Goal: Find specific page/section: Find specific page/section

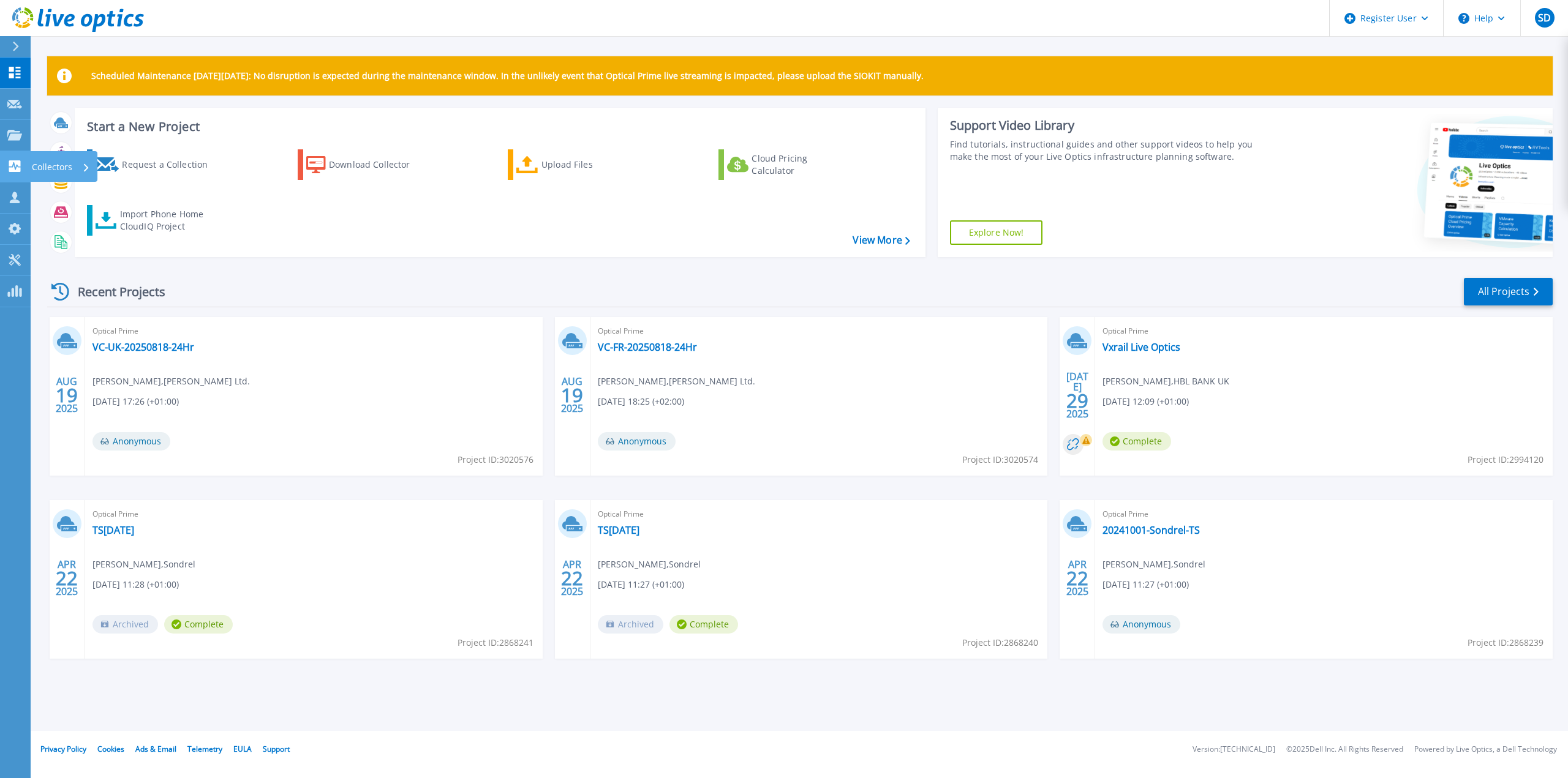
click at [21, 177] on link "Collectors Collectors" at bounding box center [15, 167] width 30 height 31
click at [417, 189] on div "Request a Collection Download Collector Upload Files Cloud Pricing Calculator I…" at bounding box center [498, 196] width 842 height 112
click at [11, 138] on icon at bounding box center [15, 135] width 15 height 11
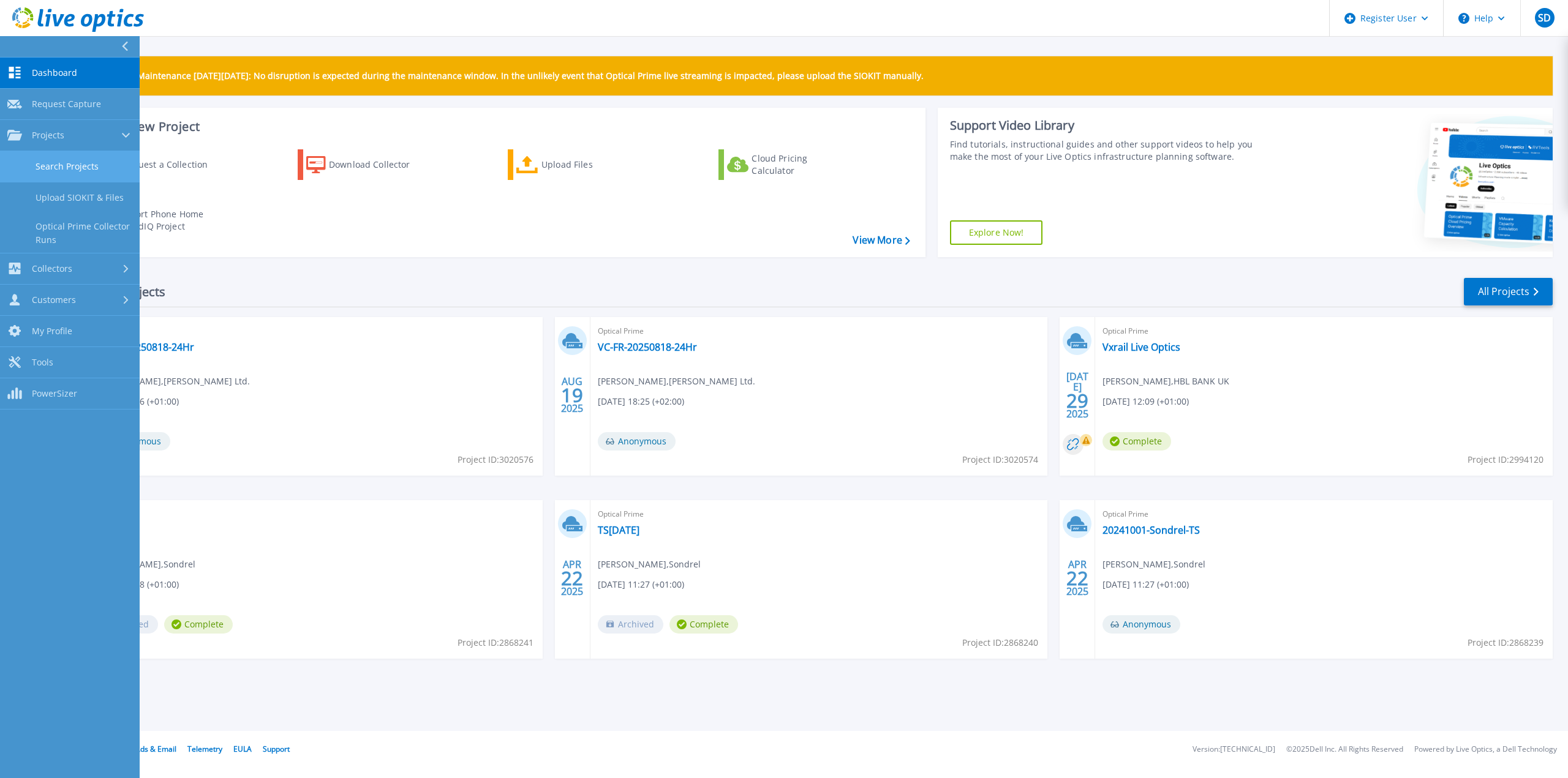
click at [100, 173] on link "Search Projects" at bounding box center [70, 167] width 140 height 31
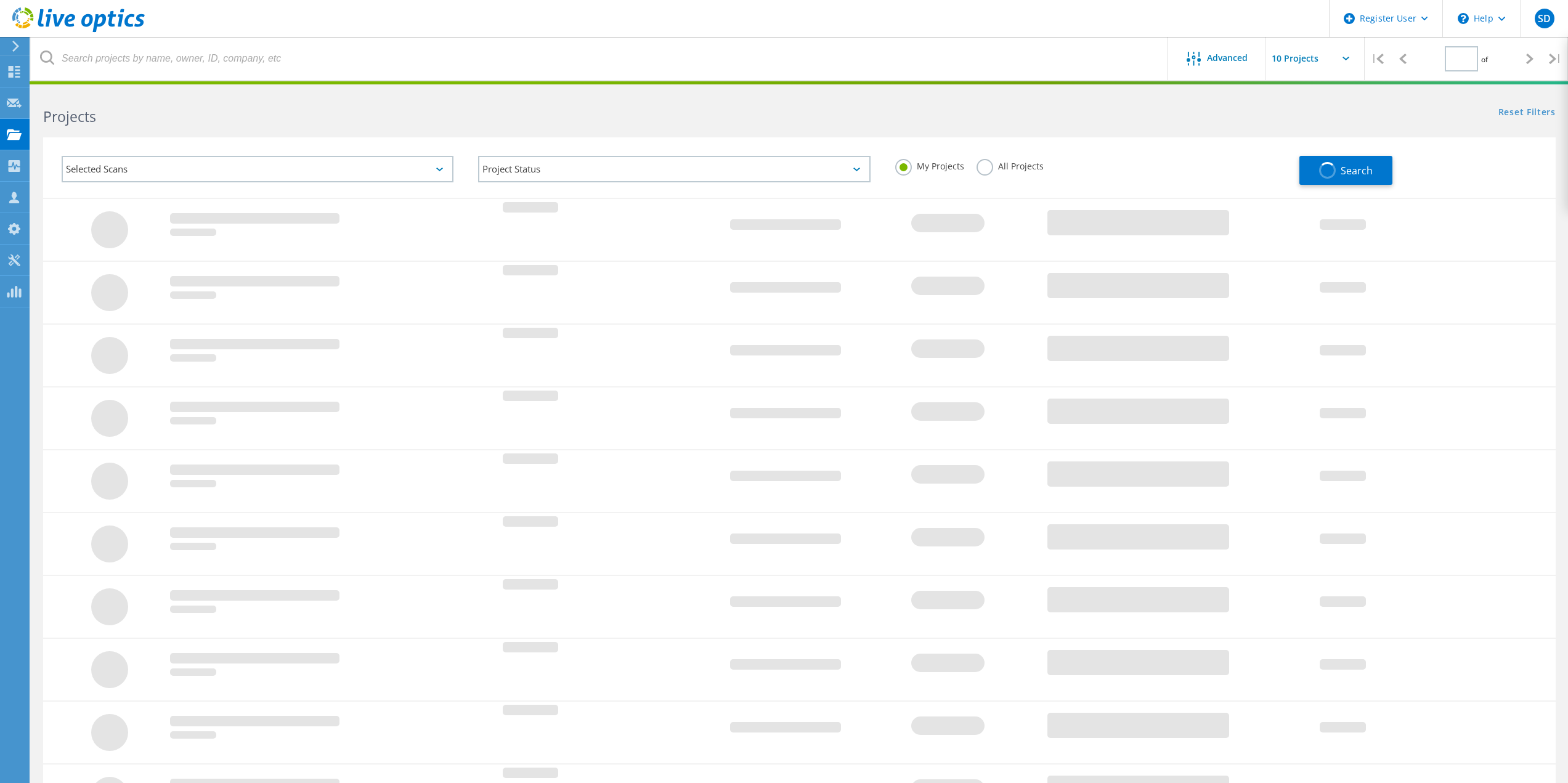
type input "1"
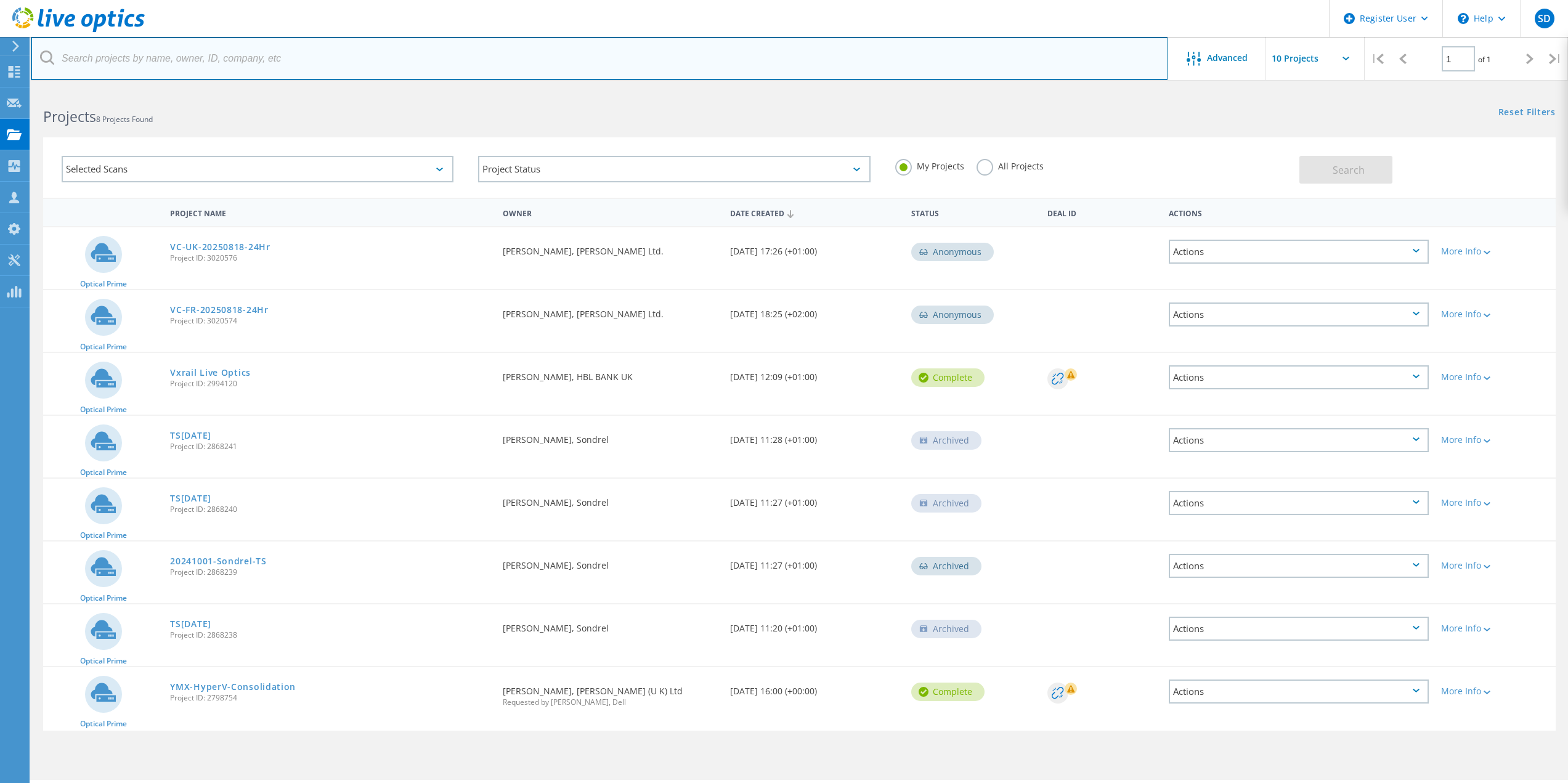
click at [266, 59] on input "text" at bounding box center [599, 59] width 1137 height 43
paste input "luisraul.lopez@bbva.com"
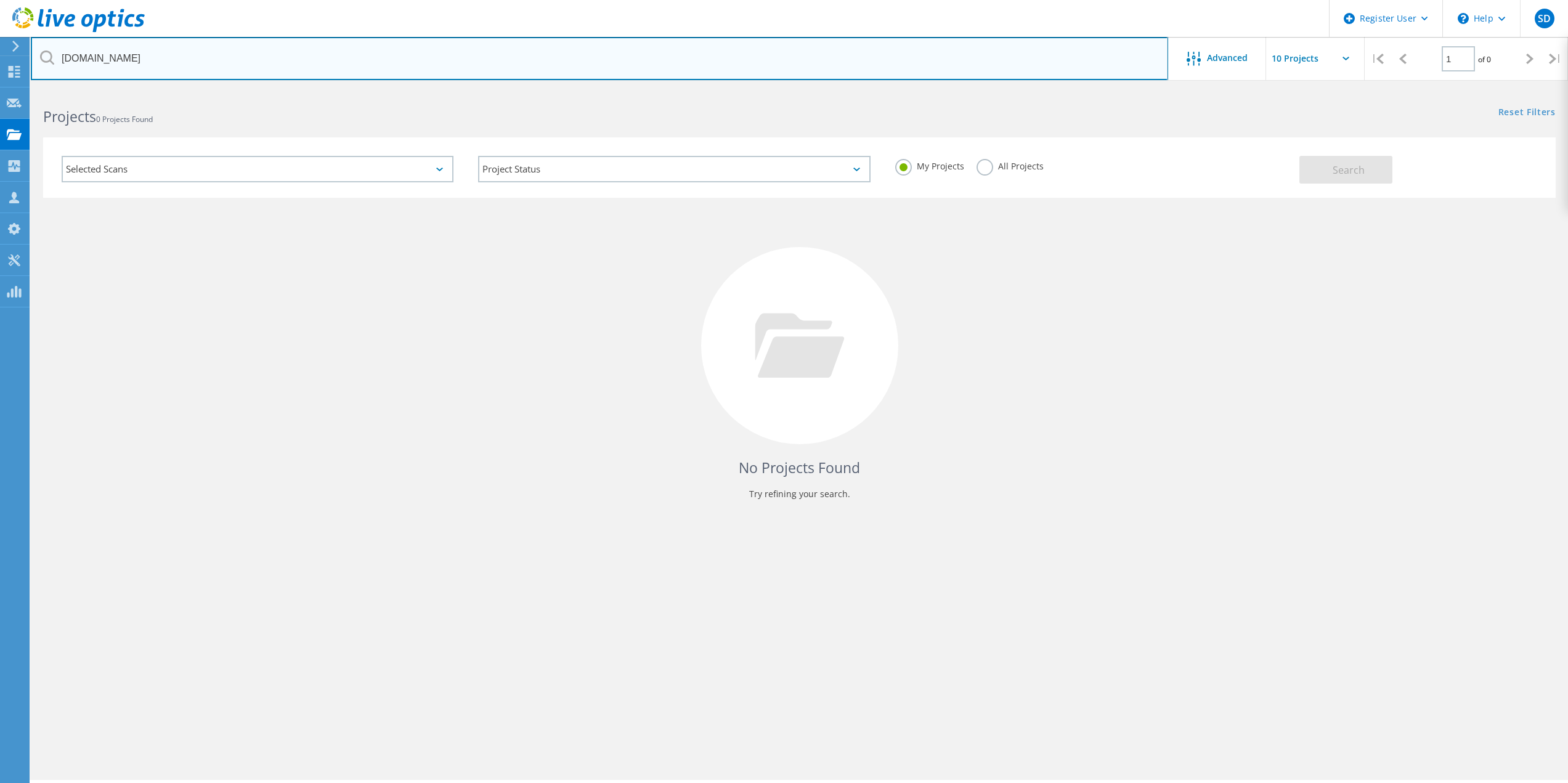
click at [134, 60] on input "bbva.com" at bounding box center [599, 59] width 1137 height 43
type input "b"
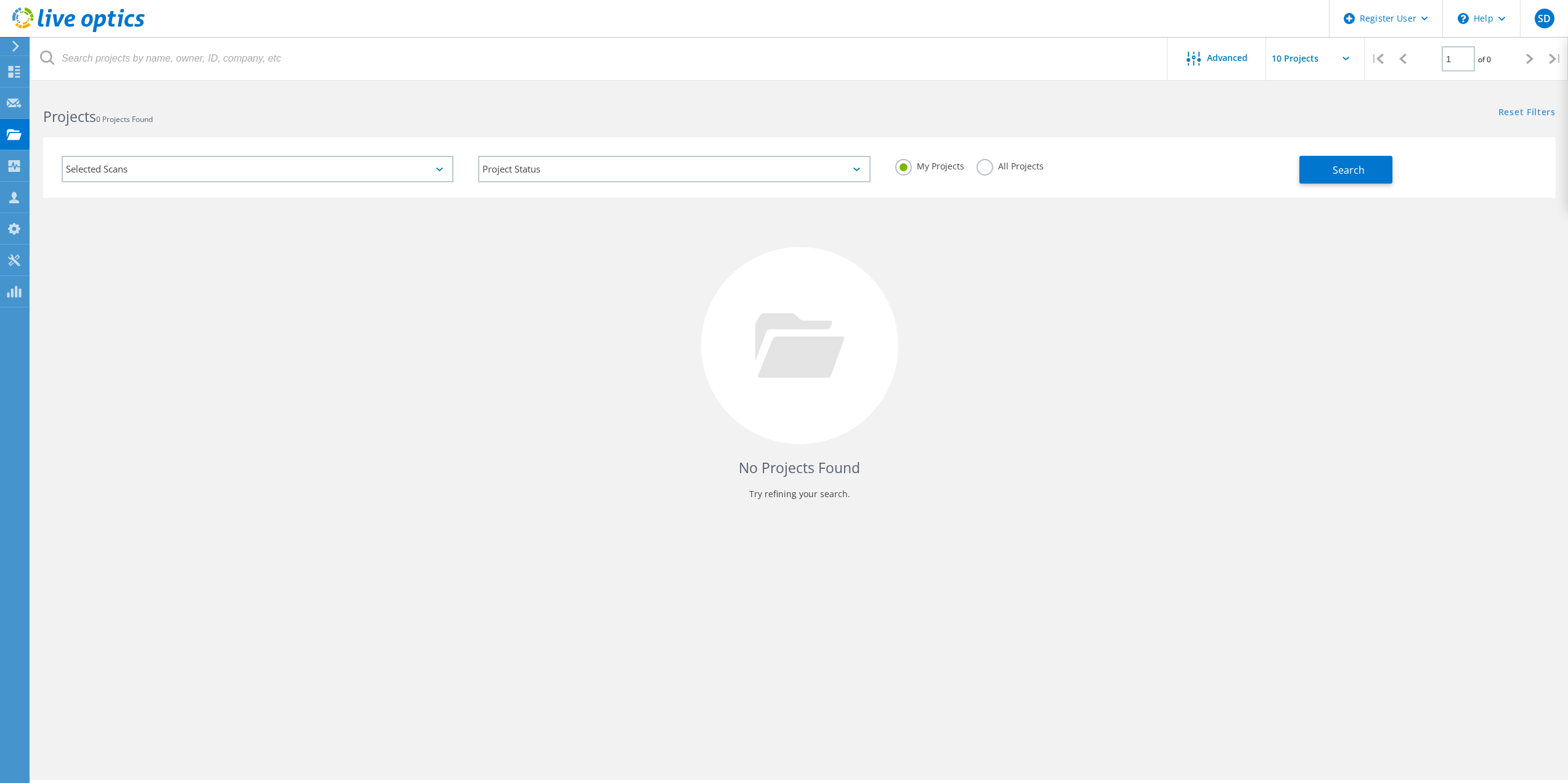
click at [204, 284] on div "No Projects Found Try refining your search." at bounding box center [799, 356] width 1513 height 318
